Goal: Transaction & Acquisition: Purchase product/service

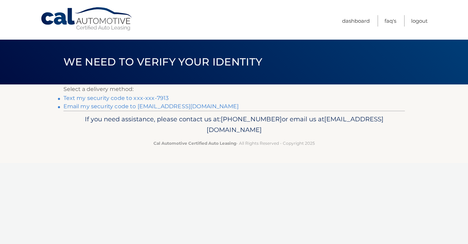
click at [164, 98] on link "Text my security code to xxx-xxx-7913" at bounding box center [117, 98] width 106 height 7
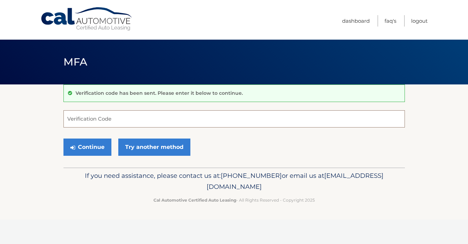
click at [338, 111] on input "Verification Code" at bounding box center [235, 118] width 342 height 17
type input "062707"
click at [97, 147] on button "Continue" at bounding box center [88, 147] width 48 height 17
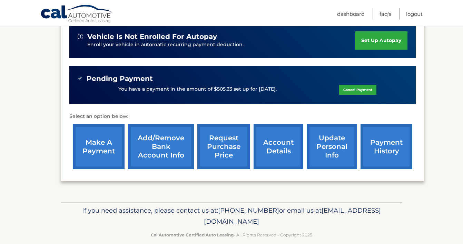
scroll to position [187, 0]
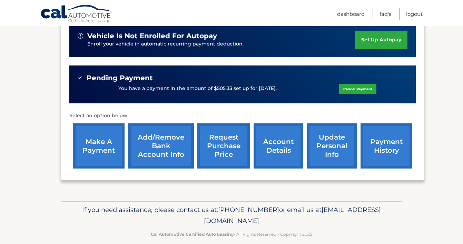
click at [89, 137] on link "make a payment" at bounding box center [99, 146] width 52 height 45
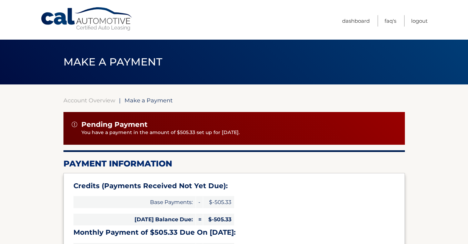
select select "MmE5ODhiYjMtMTY0NC00ZTczLTg3NzUtOGJkYTI0Mzk0OGU4"
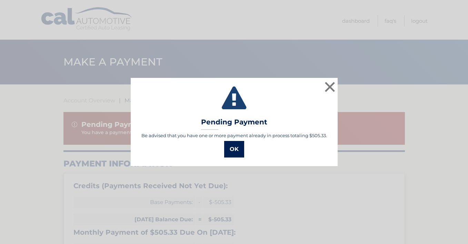
click at [233, 153] on button "OK" at bounding box center [234, 149] width 20 height 17
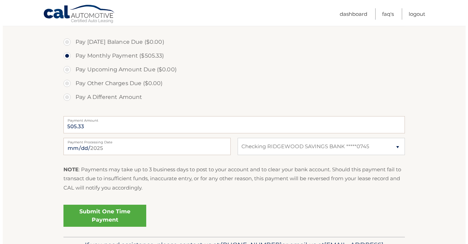
scroll to position [276, 0]
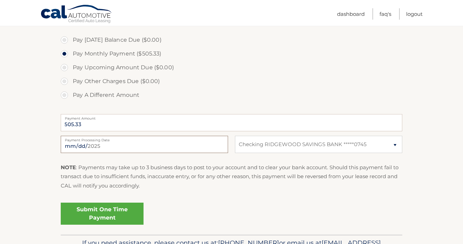
click at [99, 144] on input "[DATE]" at bounding box center [144, 144] width 167 height 17
type input "2025-10-24"
click at [114, 212] on link "Submit One Time Payment" at bounding box center [102, 214] width 83 height 22
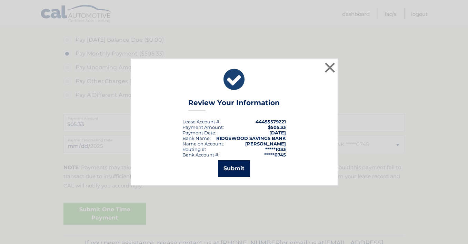
click at [230, 169] on button "Submit" at bounding box center [234, 168] width 32 height 17
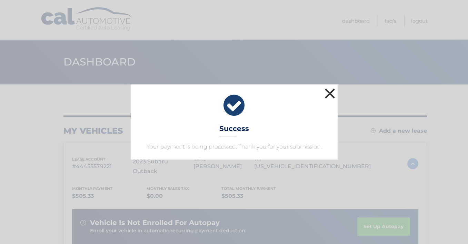
click at [327, 94] on button "×" at bounding box center [330, 94] width 14 height 14
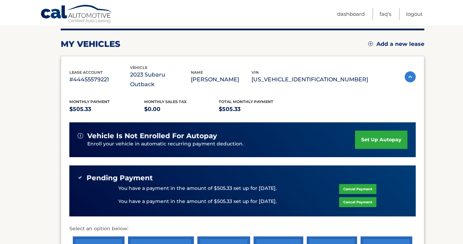
scroll to position [173, 0]
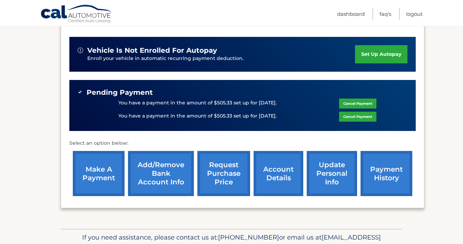
click at [93, 175] on link "make a payment" at bounding box center [99, 173] width 52 height 45
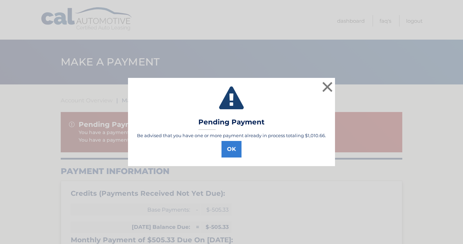
select select "MmE5ODhiYjMtMTY0NC00ZTczLTg3NzUtOGJkYTI0Mzk0OGU4"
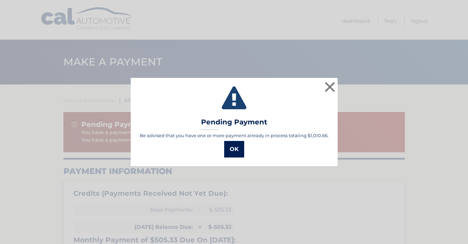
click at [233, 148] on button "OK" at bounding box center [234, 149] width 20 height 17
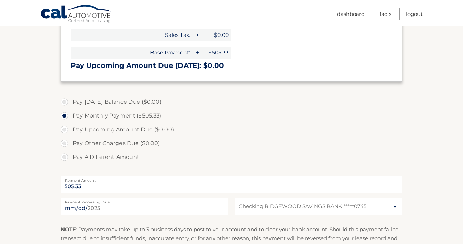
scroll to position [242, 0]
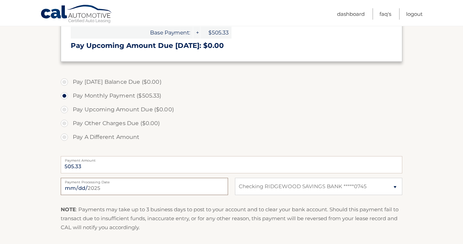
click at [114, 188] on input "2025-09-08" at bounding box center [144, 186] width 167 height 17
type input "2025-11-24"
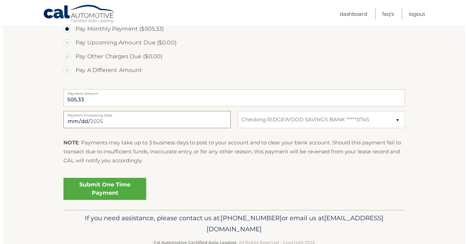
scroll to position [311, 0]
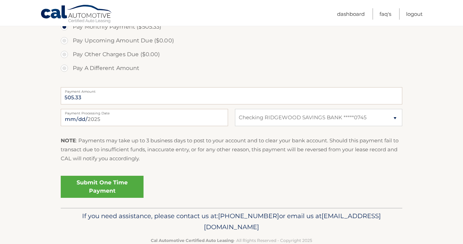
click at [103, 187] on link "Submit One Time Payment" at bounding box center [102, 187] width 83 height 22
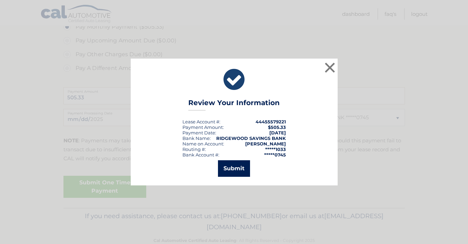
click at [231, 169] on button "Submit" at bounding box center [234, 168] width 32 height 17
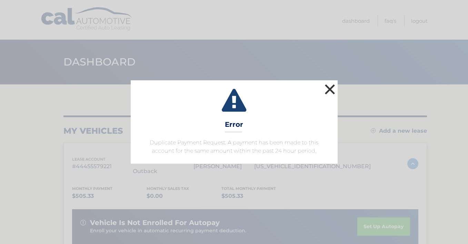
drag, startPoint x: 328, startPoint y: 87, endPoint x: 326, endPoint y: 94, distance: 7.8
click at [328, 87] on button "×" at bounding box center [330, 89] width 14 height 14
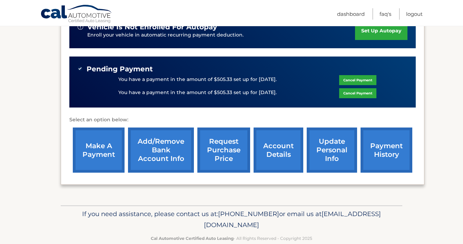
scroll to position [200, 0]
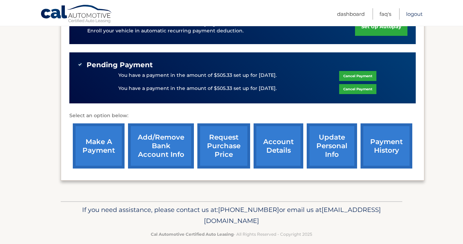
click at [415, 13] on link "Logout" at bounding box center [414, 13] width 17 height 11
